Goal: Find specific page/section: Find specific page/section

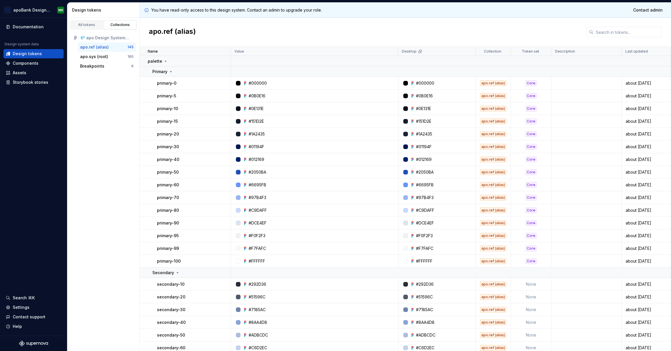
click at [401, 35] on div "apo.ref (alias)" at bounding box center [405, 32] width 531 height 29
click at [33, 63] on div "Components" at bounding box center [26, 63] width 26 height 6
